Goal: Transaction & Acquisition: Subscribe to service/newsletter

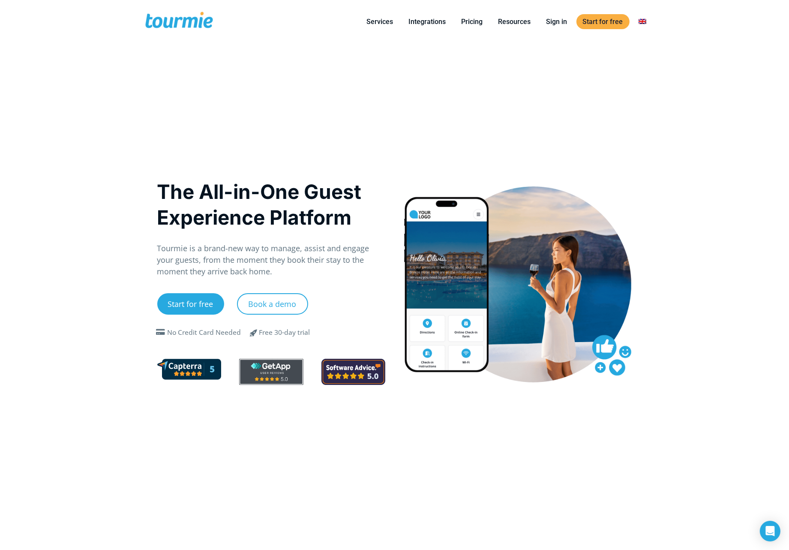
checkbox input "true"
click at [469, 24] on link "Pricing" at bounding box center [472, 21] width 34 height 11
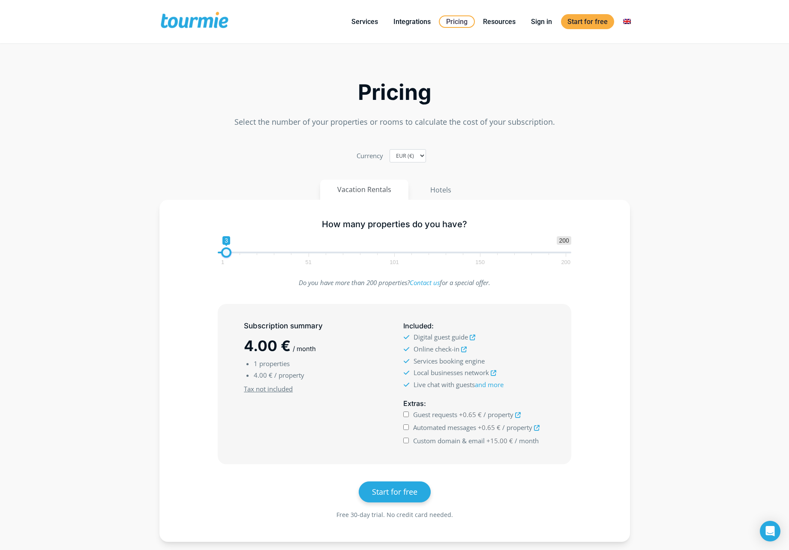
type input "4"
click at [233, 255] on span at bounding box center [228, 252] width 10 height 10
click at [407, 417] on input "Guest requests +0.65 € / property" at bounding box center [406, 414] width 6 height 6
checkbox input "true"
click at [407, 429] on input "Automated messages +0.65 € / property" at bounding box center [406, 427] width 6 height 6
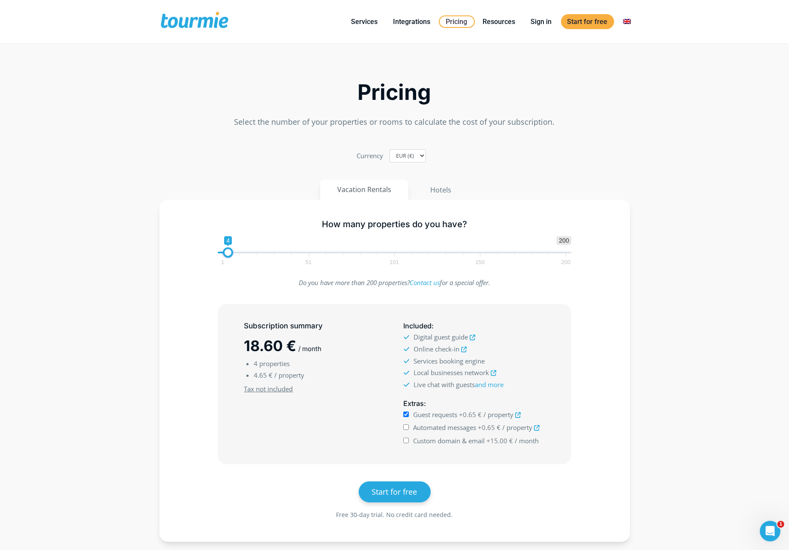
checkbox input "true"
click at [409, 444] on div "Custom domain & email +15.00 € / month" at bounding box center [473, 441] width 141 height 12
click at [407, 440] on input "Custom domain & email +15.00 € / month" at bounding box center [406, 441] width 6 height 6
checkbox input "true"
